Goal: Learn about a topic

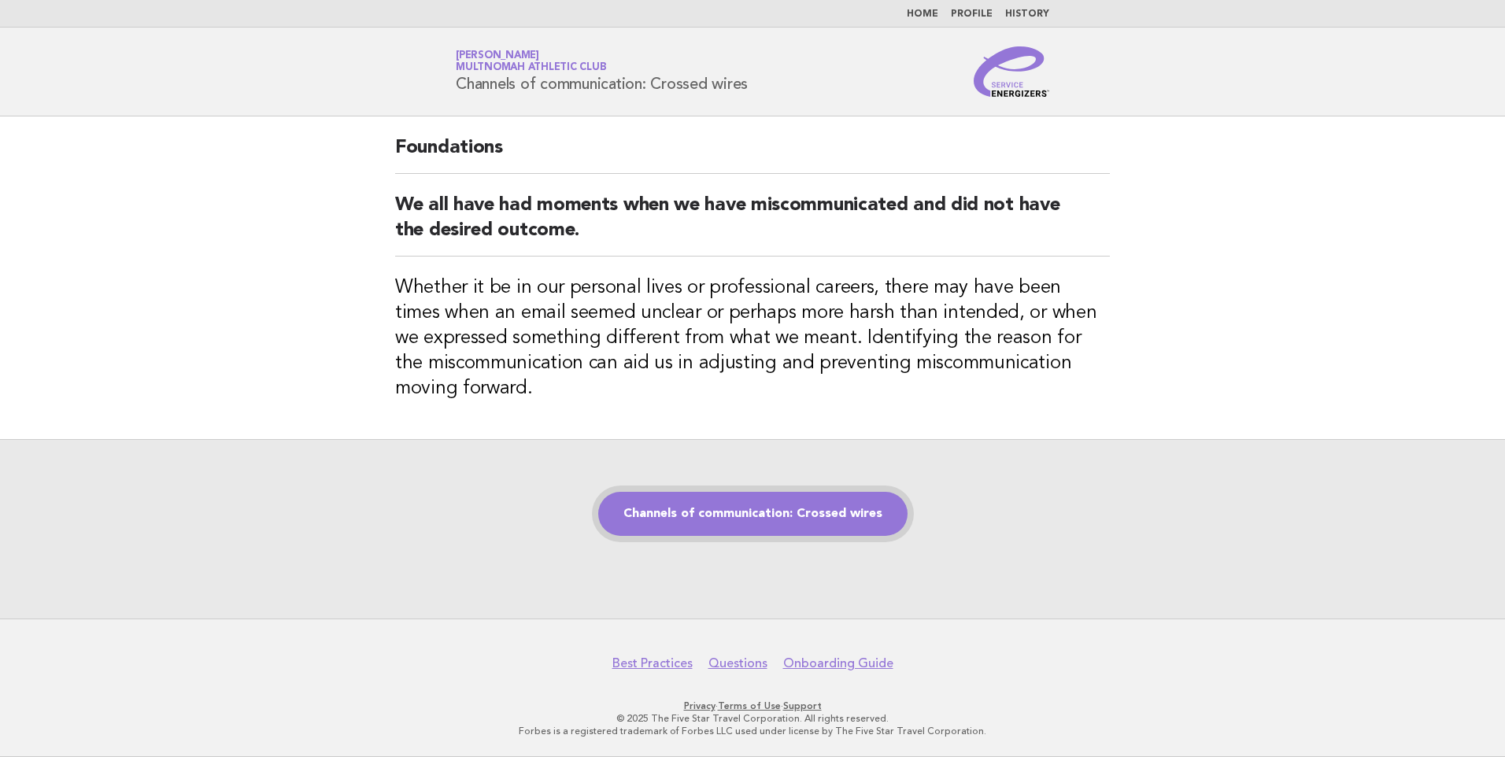
click at [792, 509] on link "Channels of communication: Crossed wires" at bounding box center [752, 514] width 309 height 44
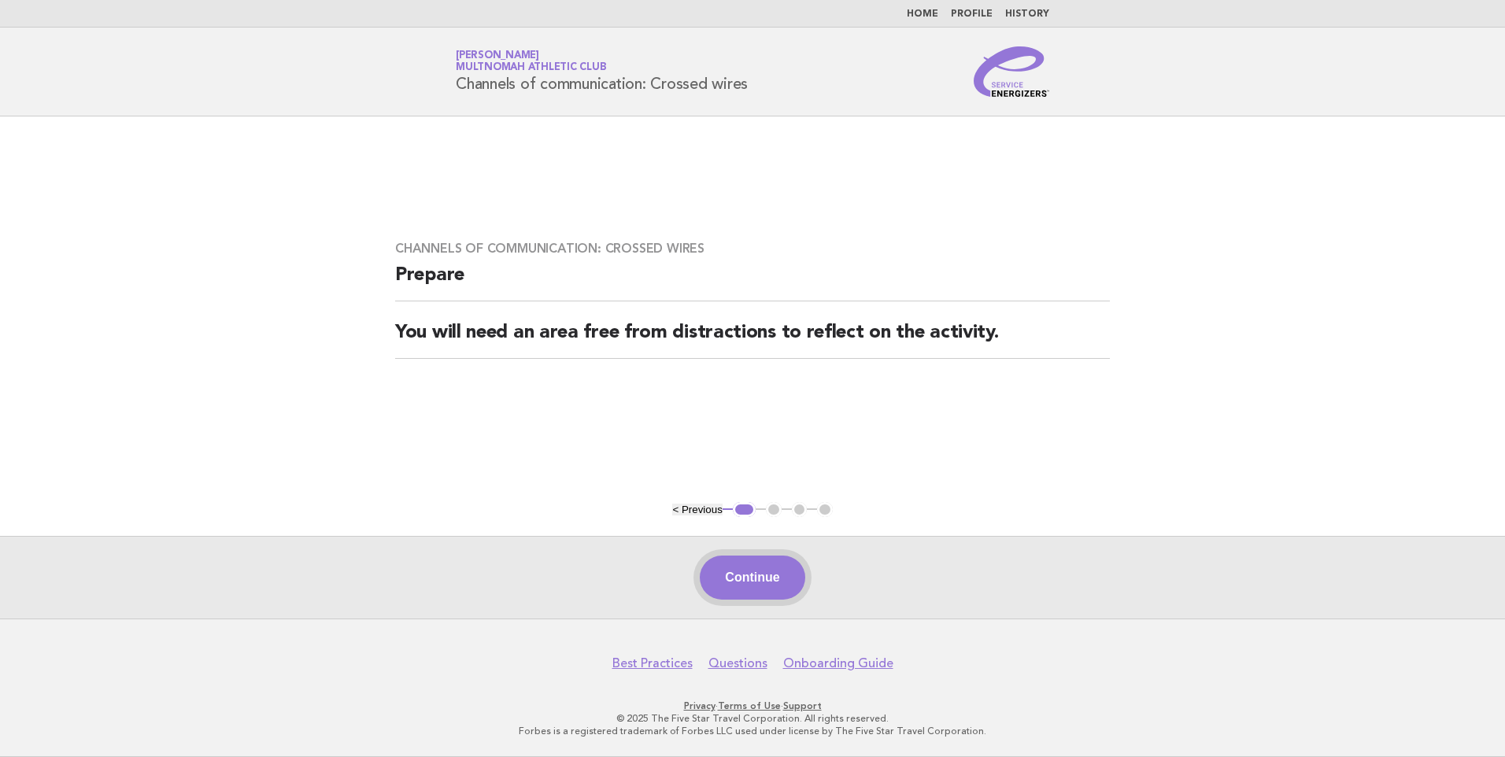
click at [773, 572] on button "Continue" at bounding box center [752, 578] width 105 height 44
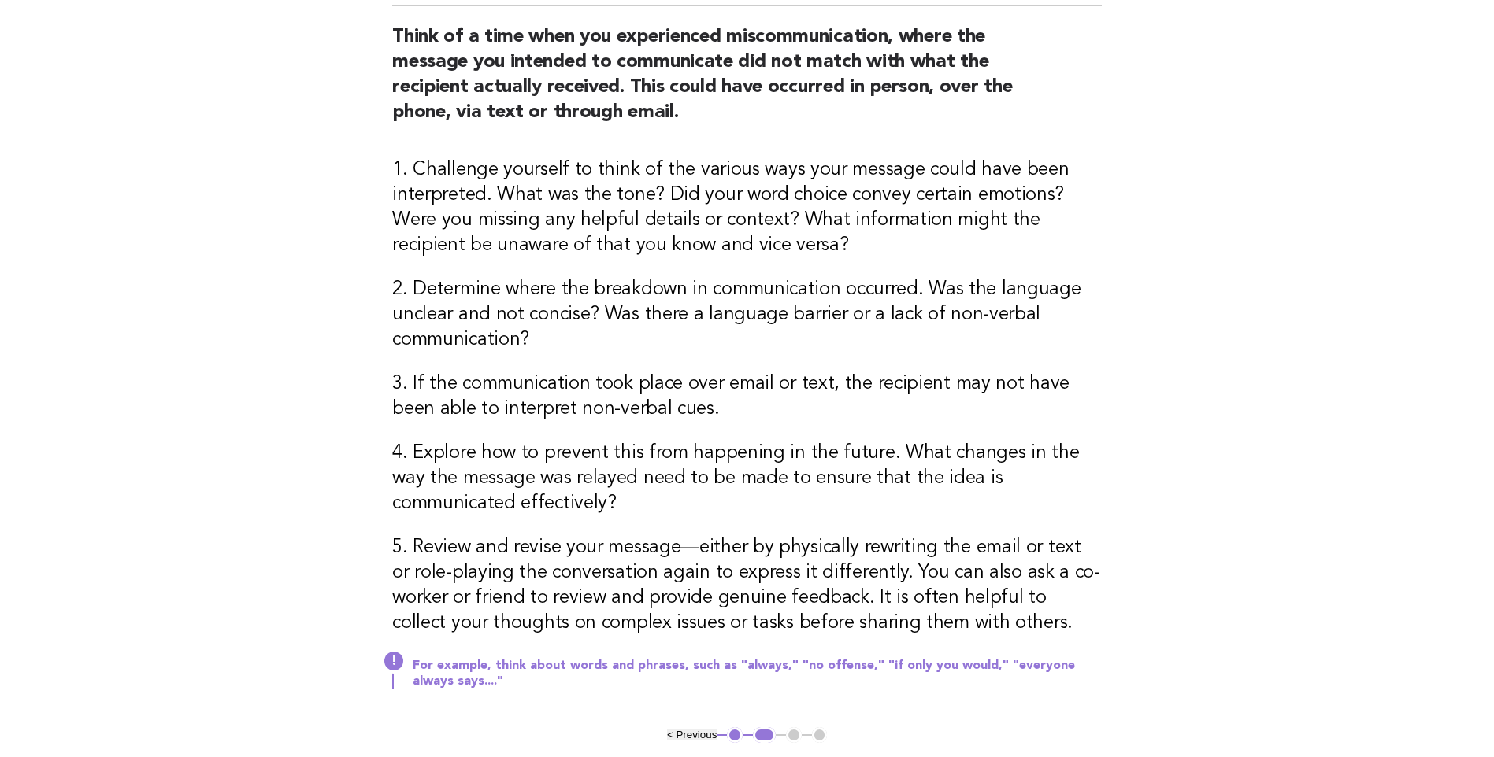
scroll to position [394, 0]
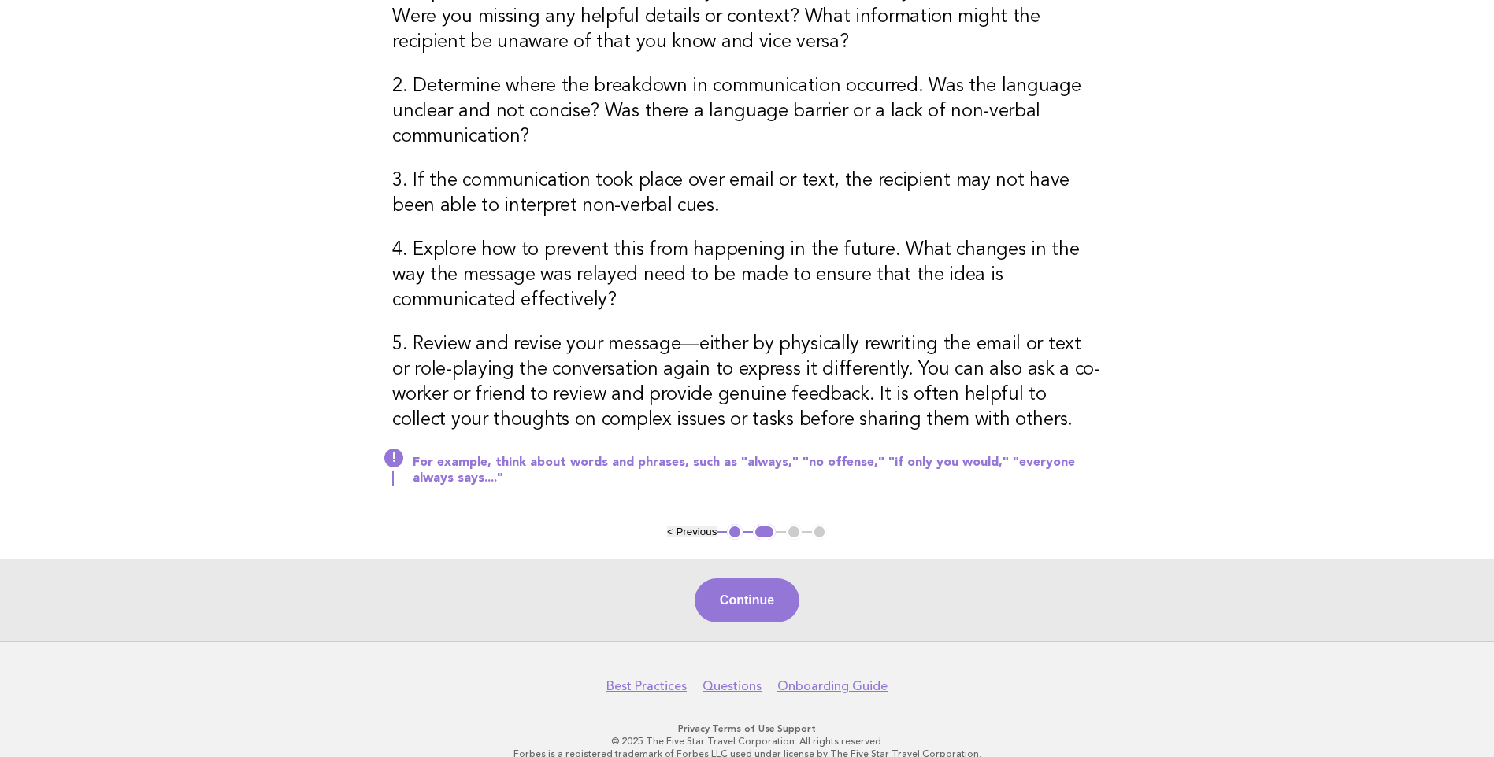
click at [801, 624] on div "Continue" at bounding box center [747, 600] width 1494 height 83
click at [764, 609] on button "Continue" at bounding box center [746, 601] width 105 height 44
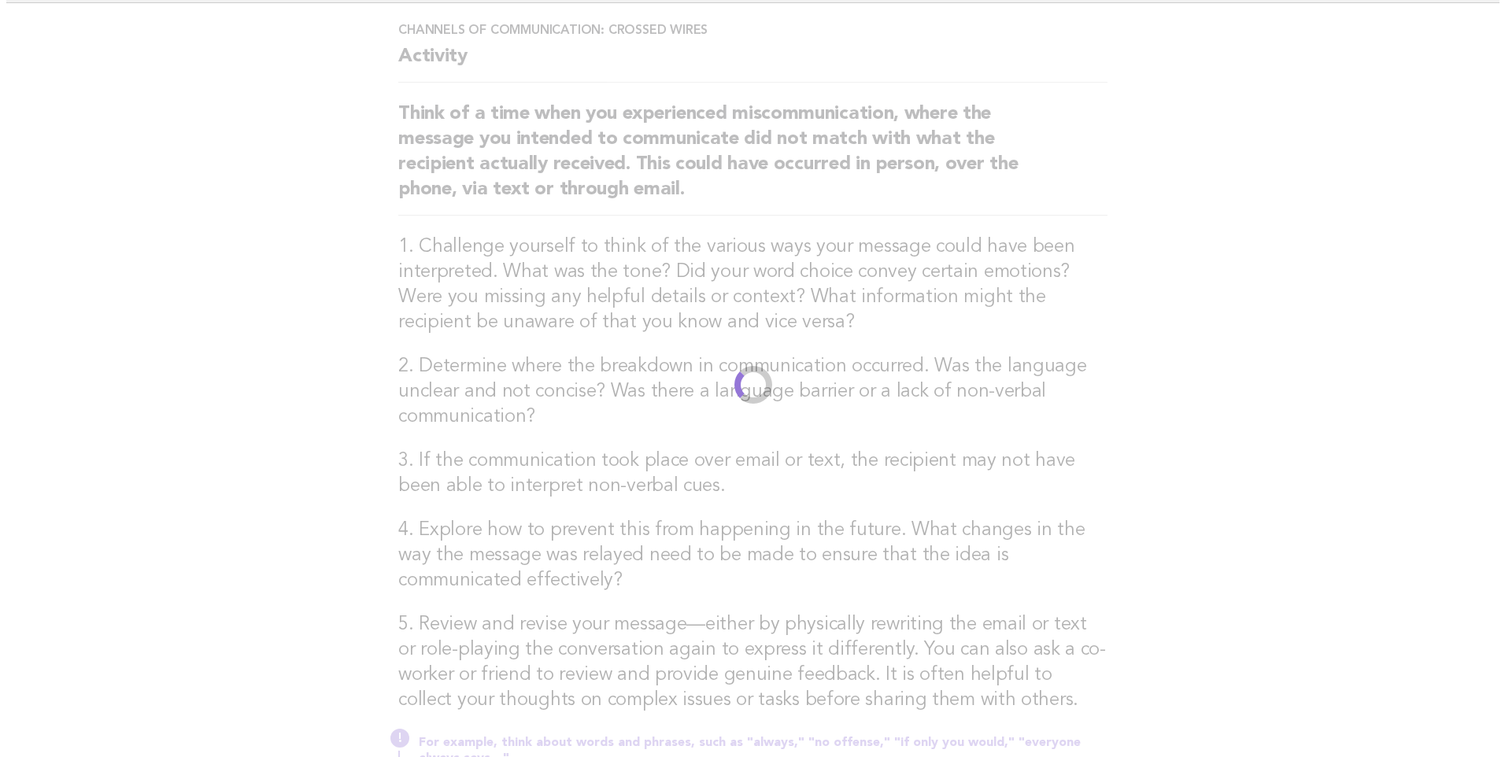
scroll to position [0, 0]
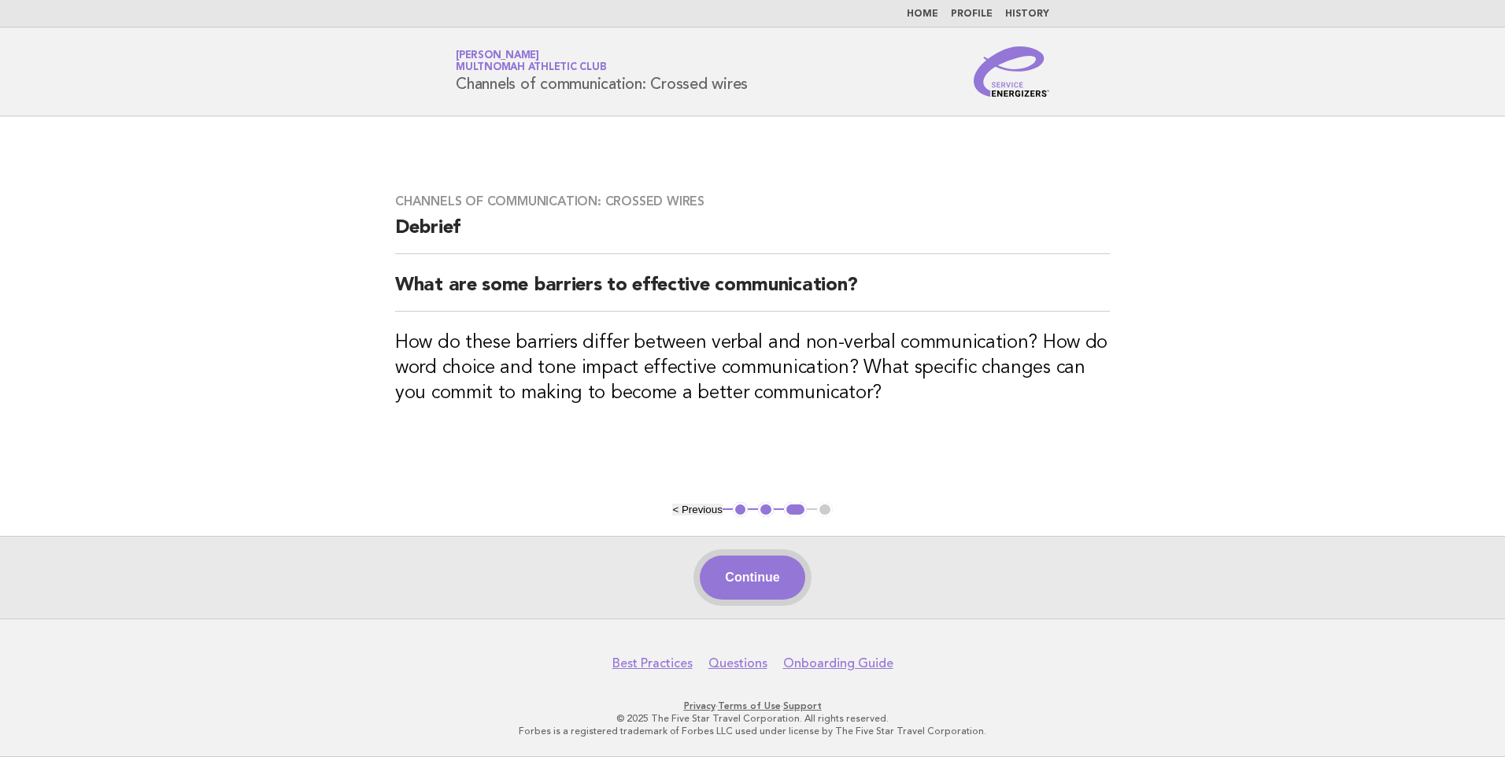
click at [757, 580] on button "Continue" at bounding box center [752, 578] width 105 height 44
